Goal: Task Accomplishment & Management: Use online tool/utility

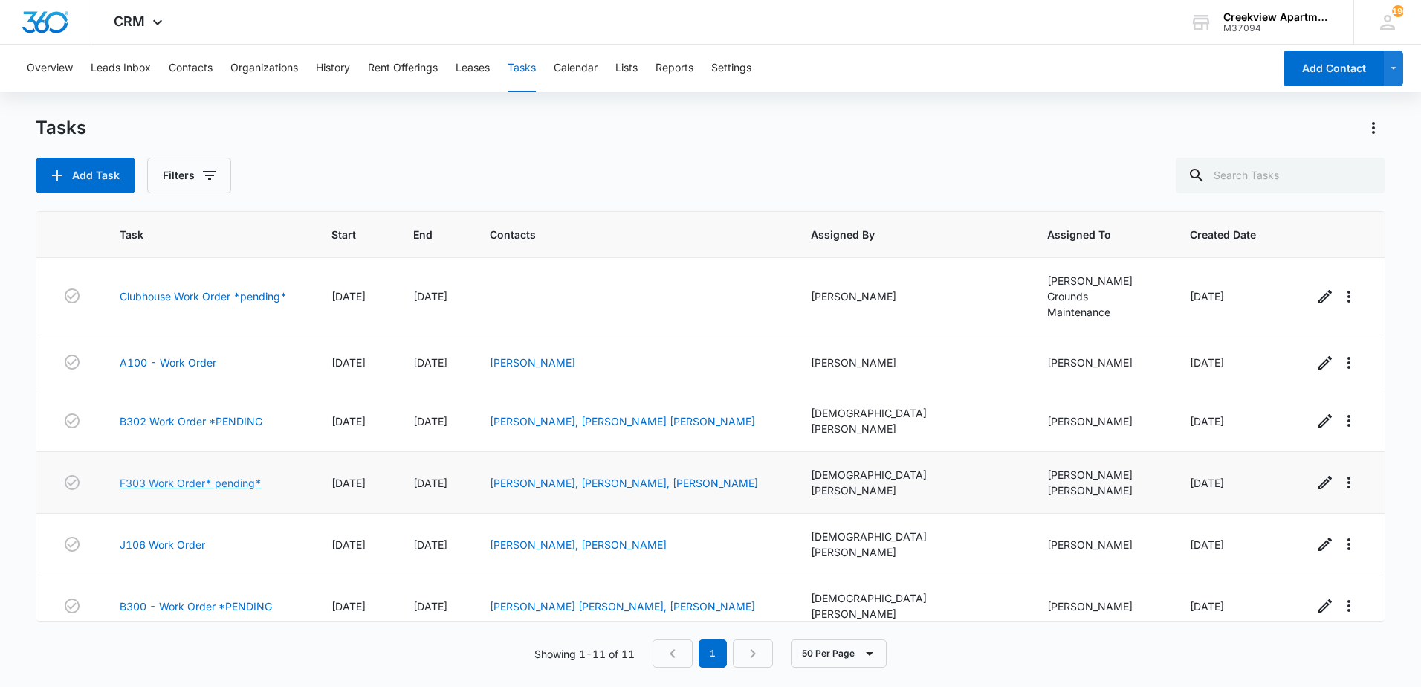
click at [213, 475] on link "F303 Work Order* pending*" at bounding box center [191, 483] width 142 height 16
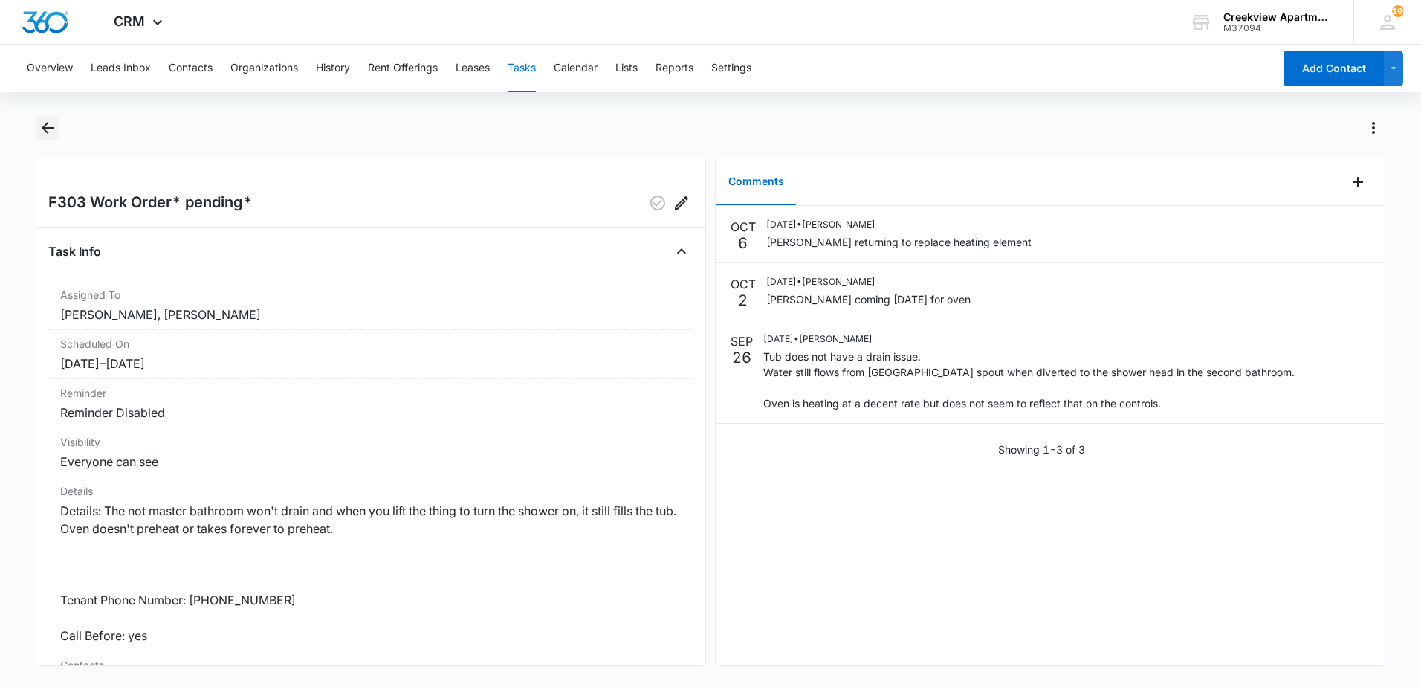
click at [47, 128] on icon "Back" at bounding box center [48, 128] width 12 height 12
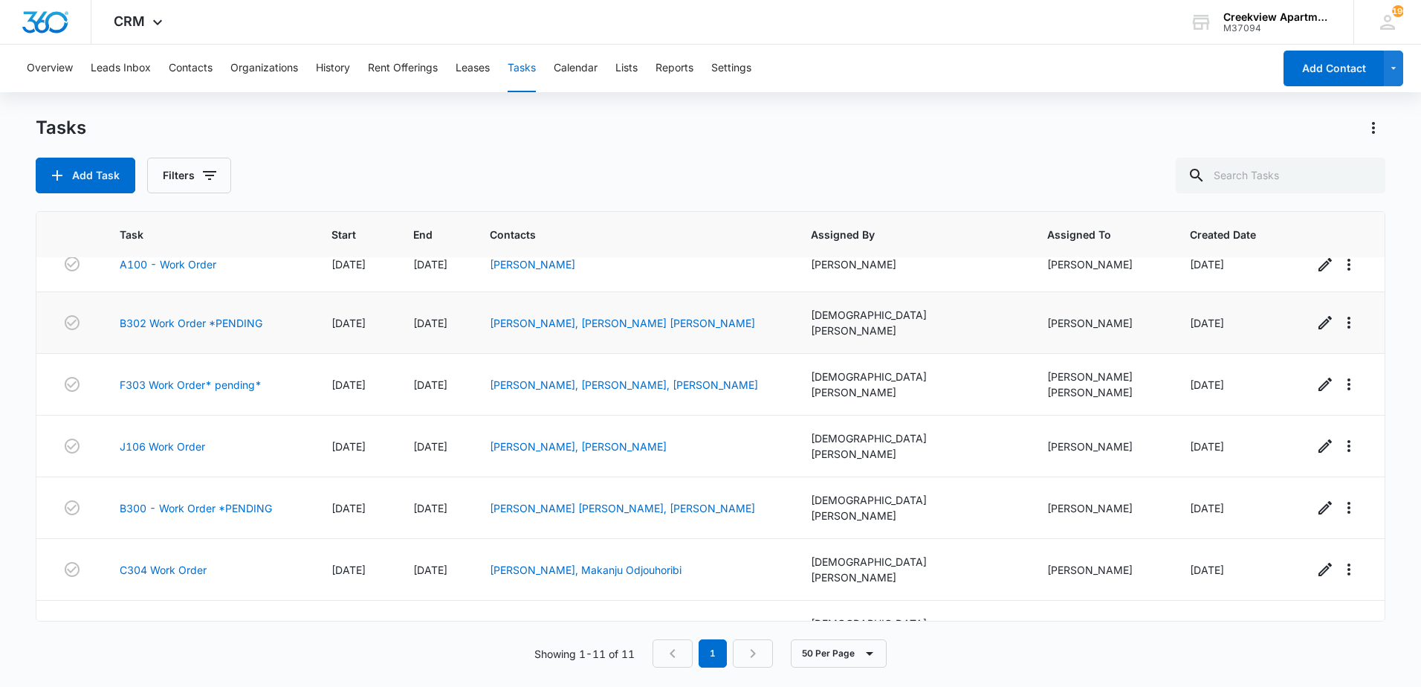
scroll to position [149, 0]
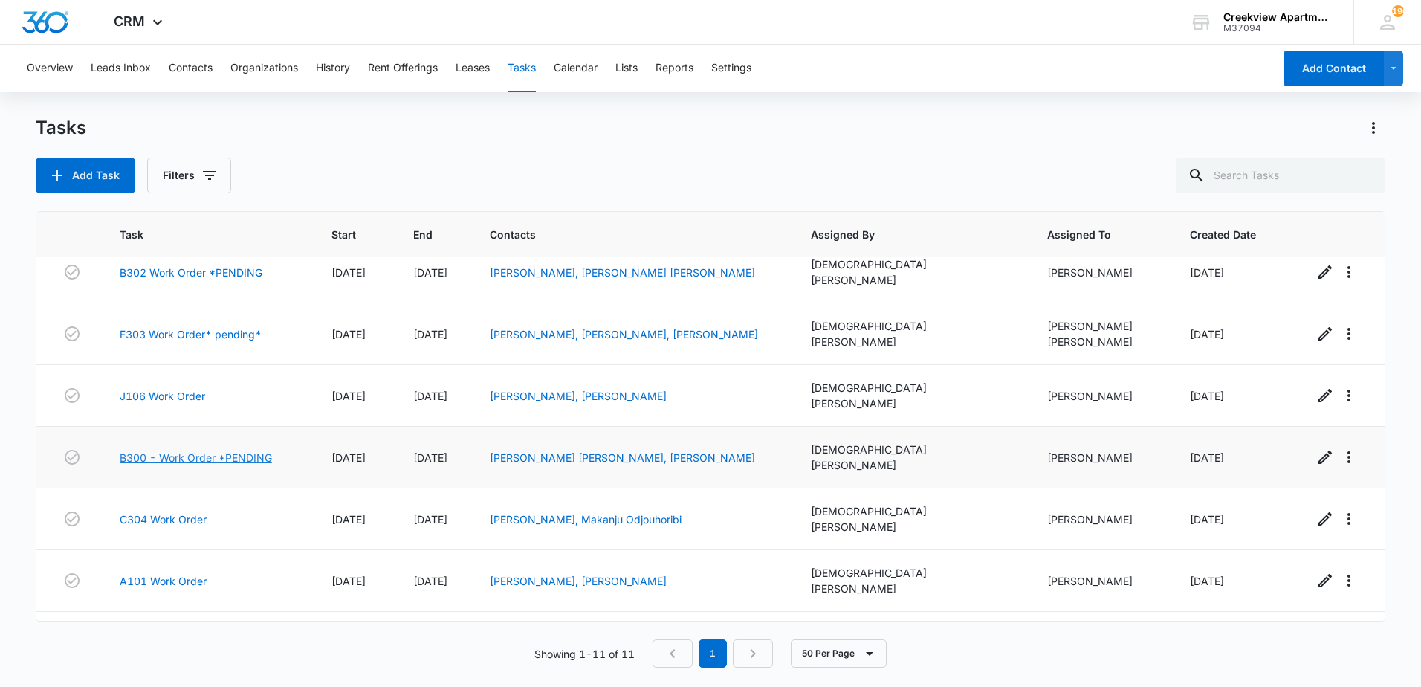
click at [184, 450] on link "B300 - Work Order *PENDING" at bounding box center [196, 458] width 152 height 16
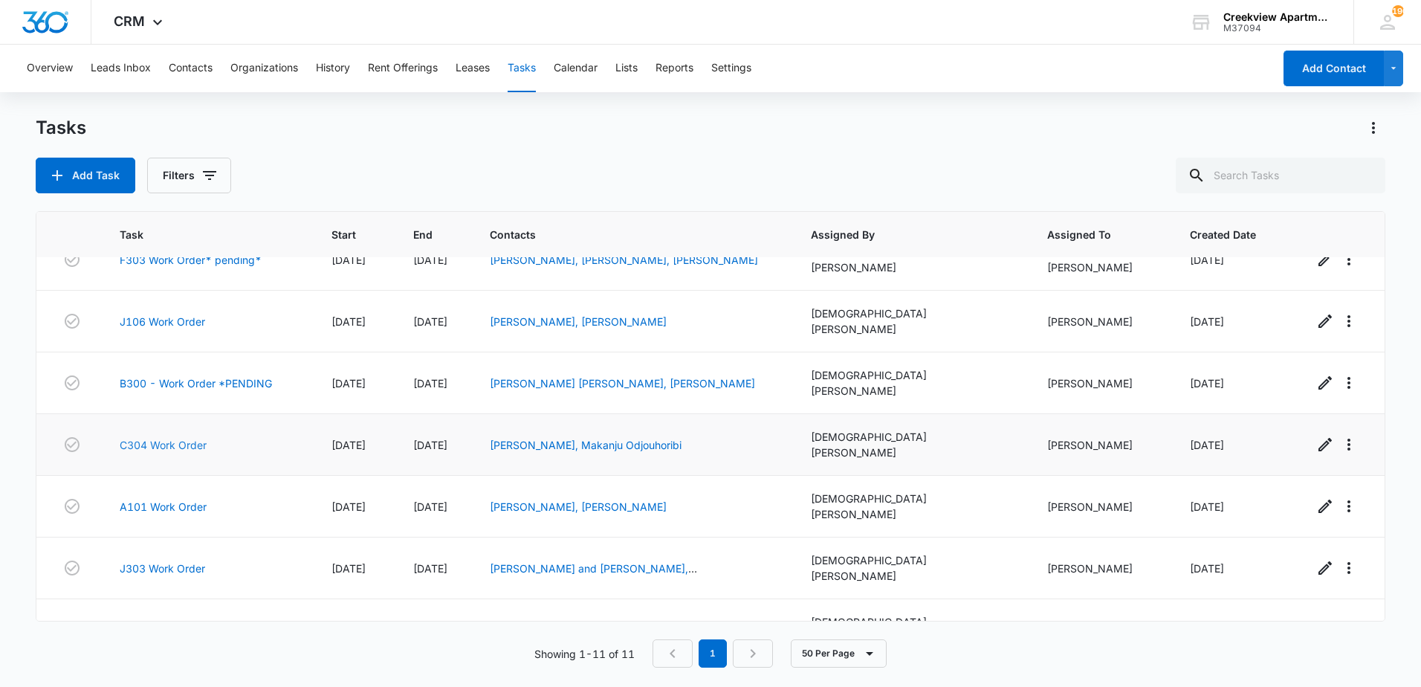
scroll to position [255, 0]
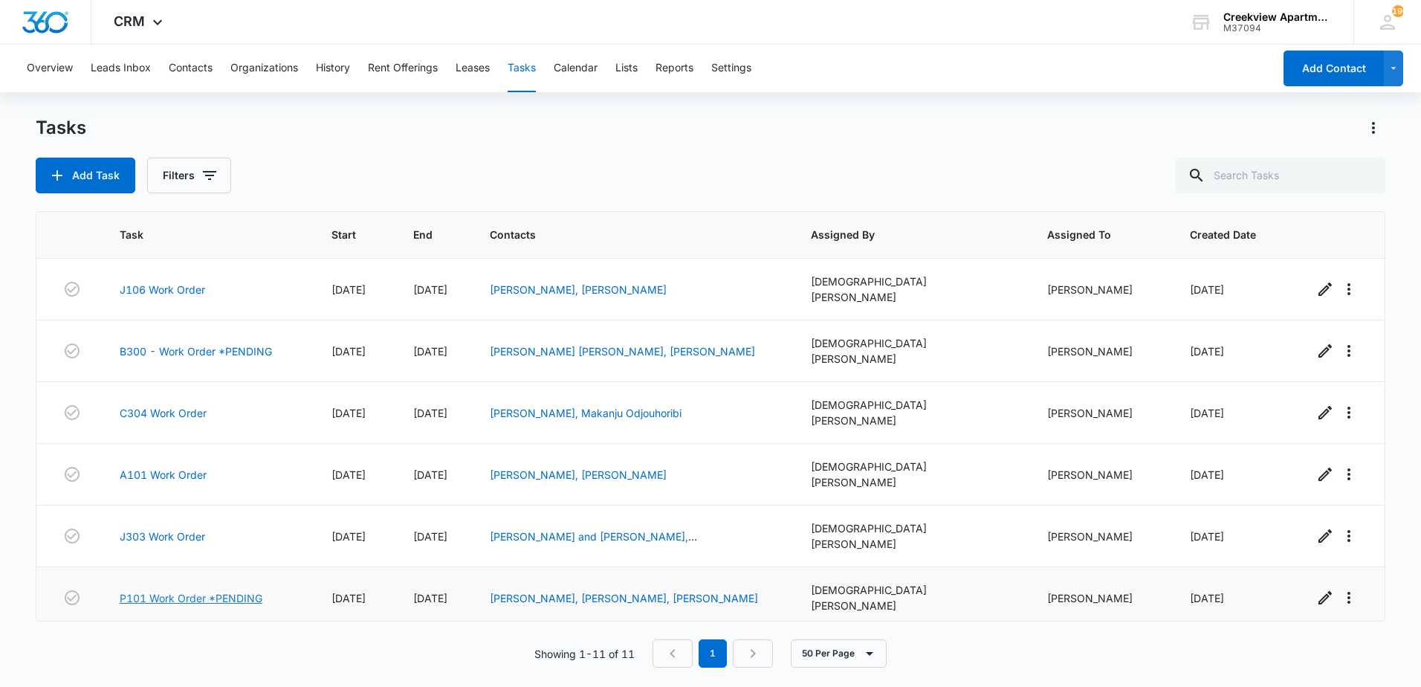
click at [209, 590] on link "P101 Work Order *PENDING" at bounding box center [191, 598] width 143 height 16
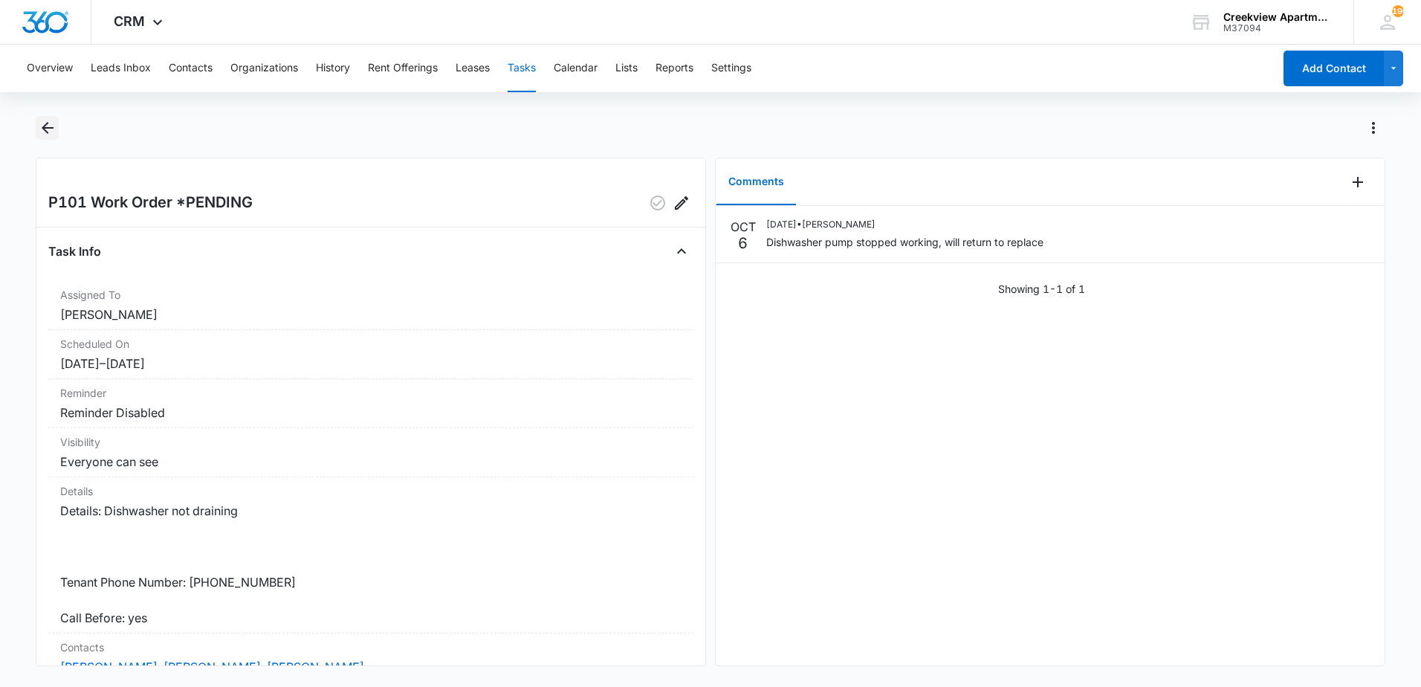
click at [43, 121] on icon "Back" at bounding box center [48, 128] width 18 height 18
